Goal: Task Accomplishment & Management: Manage account settings

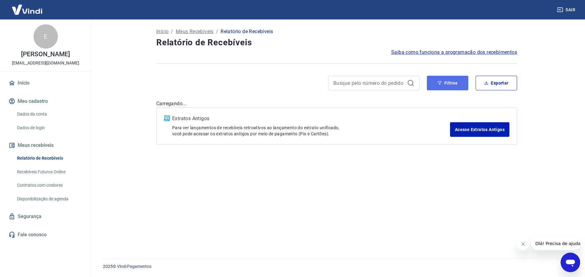
drag, startPoint x: 446, startPoint y: 83, endPoint x: 442, endPoint y: 87, distance: 6.0
click at [446, 83] on button "Filtros" at bounding box center [447, 83] width 41 height 15
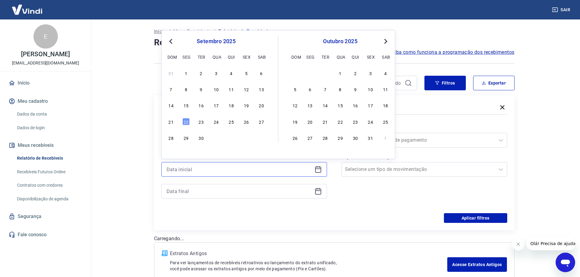
click at [196, 171] on input at bounding box center [240, 169] width 146 height 9
click at [189, 105] on div "15" at bounding box center [185, 105] width 7 height 7
type input "15/09/2025"
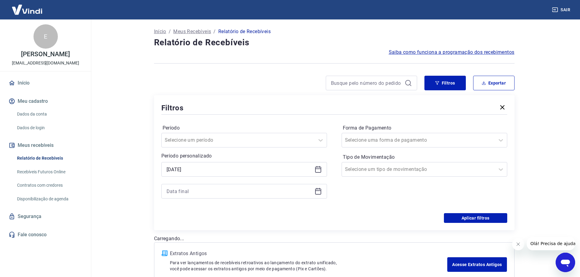
click at [198, 198] on div at bounding box center [244, 191] width 166 height 15
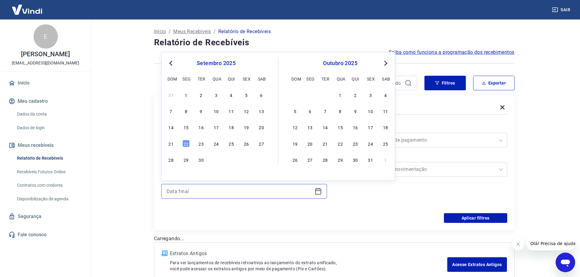
click at [197, 193] on input at bounding box center [240, 191] width 146 height 9
click at [186, 142] on div "22" at bounding box center [185, 143] width 7 height 7
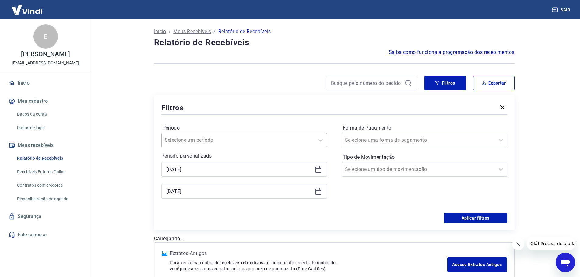
type input "22/09/2025"
click at [482, 217] on button "Aplicar filtros" at bounding box center [475, 218] width 63 height 10
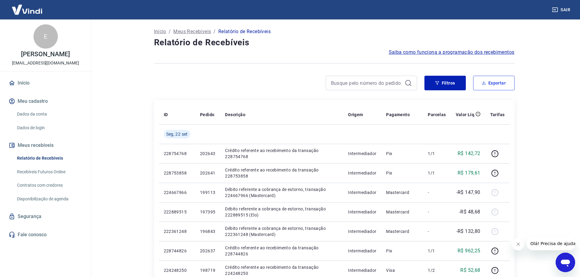
click at [495, 88] on button "Exportar" at bounding box center [493, 83] width 41 height 15
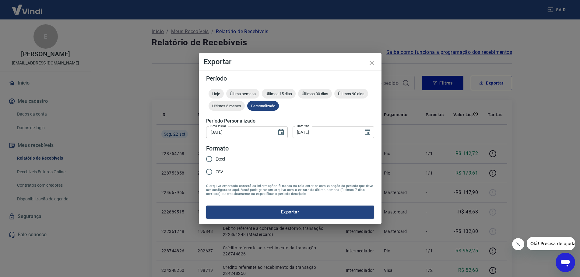
type input "15/09/2025"
type input "22/09/2025"
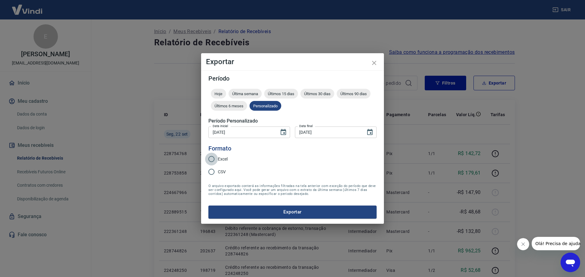
click at [213, 160] on input "Excel" at bounding box center [211, 159] width 13 height 13
radio input "true"
click at [285, 210] on button "Exportar" at bounding box center [292, 212] width 168 height 13
